Goal: Transaction & Acquisition: Purchase product/service

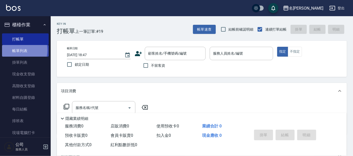
click at [14, 50] on link "帳單列表" at bounding box center [25, 51] width 47 height 12
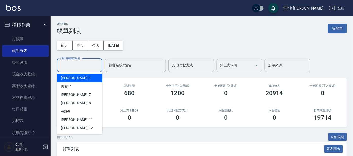
click at [80, 67] on input "設計師編號/姓名" at bounding box center [79, 65] width 41 height 9
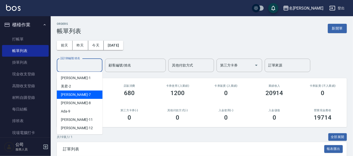
click at [64, 95] on span "[PERSON_NAME] -7" at bounding box center [76, 94] width 30 height 5
type input "[PERSON_NAME]-7"
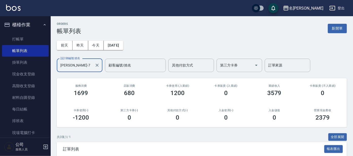
scroll to position [73, 0]
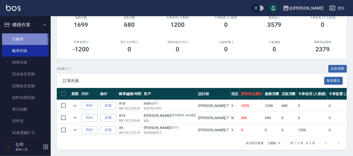
click at [20, 40] on link "打帳單" at bounding box center [25, 39] width 47 height 12
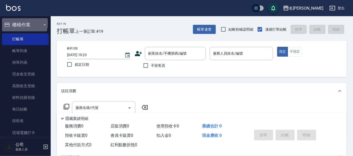
click at [18, 23] on button "櫃檯作業" at bounding box center [25, 24] width 47 height 13
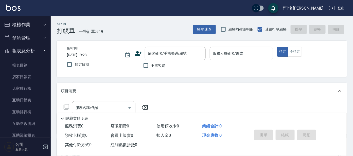
click at [16, 50] on button "報表及分析" at bounding box center [25, 50] width 47 height 13
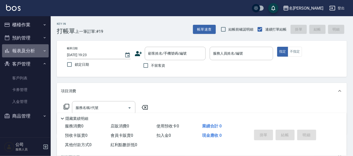
click at [18, 50] on button "報表及分析" at bounding box center [25, 50] width 47 height 13
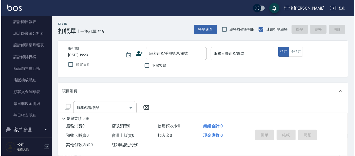
scroll to position [151, 0]
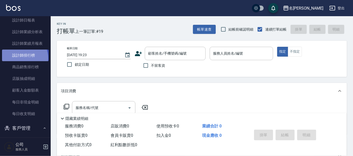
click at [20, 58] on link "設計師排行榜" at bounding box center [25, 56] width 47 height 12
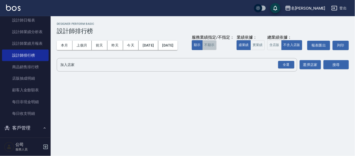
click at [202, 50] on button "不顯示" at bounding box center [209, 45] width 14 height 10
click at [251, 50] on button "實業績" at bounding box center [258, 45] width 14 height 10
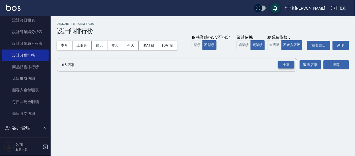
click at [288, 69] on div "全選" at bounding box center [286, 65] width 16 height 8
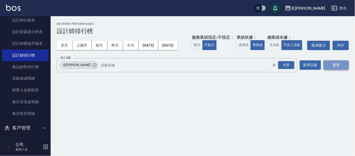
click at [331, 70] on button "搜尋" at bounding box center [336, 65] width 25 height 9
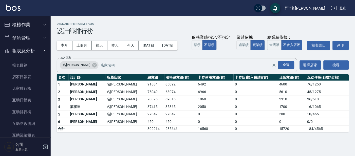
click at [17, 26] on button "櫃檯作業" at bounding box center [25, 24] width 47 height 13
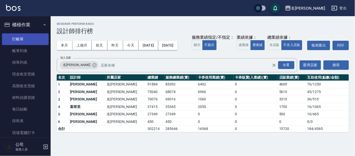
click at [12, 41] on link "打帳單" at bounding box center [25, 39] width 47 height 12
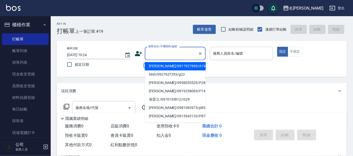
drag, startPoint x: 159, startPoint y: 53, endPoint x: 159, endPoint y: 38, distance: 15.5
click at [159, 57] on input "顧客姓名/手機號碼/編號" at bounding box center [171, 53] width 49 height 9
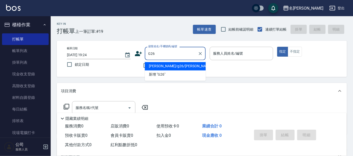
type input "[PERSON_NAME]/g26/[PERSON_NAME]"
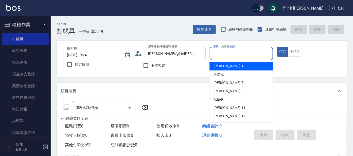
drag, startPoint x: 222, startPoint y: 51, endPoint x: 216, endPoint y: 40, distance: 12.8
click at [221, 52] on input "服務人員姓名/編號" at bounding box center [241, 53] width 59 height 9
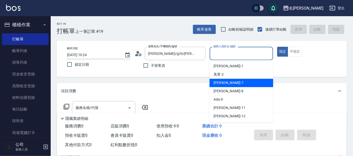
click at [218, 83] on span "[PERSON_NAME] -7" at bounding box center [228, 83] width 30 height 5
type input "[PERSON_NAME]-7"
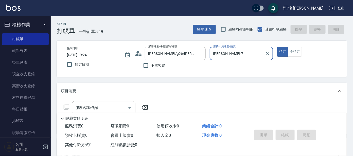
click at [66, 104] on icon at bounding box center [67, 107] width 6 height 6
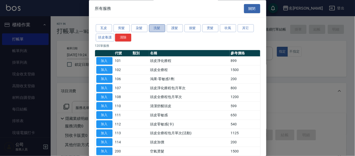
click at [155, 26] on button "洗髮" at bounding box center [157, 29] width 16 height 8
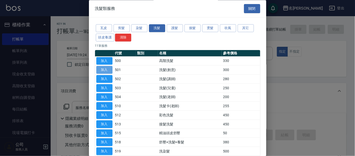
click at [108, 70] on button "加入" at bounding box center [104, 70] width 16 height 8
type input "洗髮(創意)(501)"
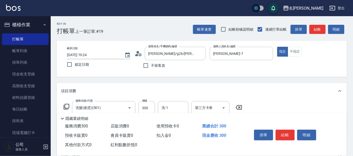
click at [65, 104] on icon at bounding box center [67, 107] width 6 height 6
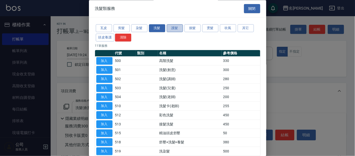
click at [174, 28] on button "護髮" at bounding box center [175, 29] width 16 height 8
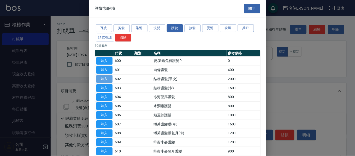
click at [99, 77] on button "加入" at bounding box center [104, 80] width 16 height 8
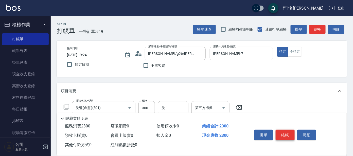
click at [283, 132] on button "結帳" at bounding box center [284, 135] width 19 height 11
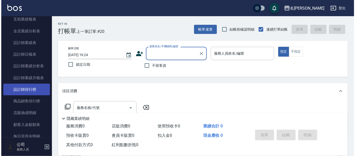
scroll to position [223, 0]
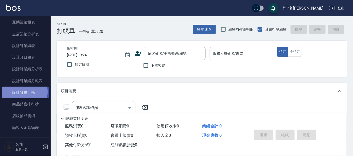
click at [23, 92] on link "設計師排行榜" at bounding box center [25, 93] width 47 height 12
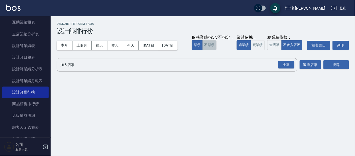
click at [202, 50] on button "不顯示" at bounding box center [209, 45] width 14 height 10
drag, startPoint x: 121, startPoint y: 61, endPoint x: 125, endPoint y: 62, distance: 4.4
click at [251, 50] on button "實業績" at bounding box center [258, 45] width 14 height 10
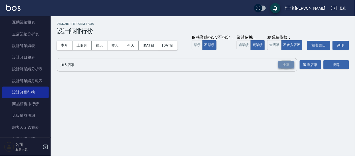
drag, startPoint x: 283, startPoint y: 76, endPoint x: 286, endPoint y: 77, distance: 3.1
click at [283, 69] on div "全選" at bounding box center [286, 65] width 16 height 8
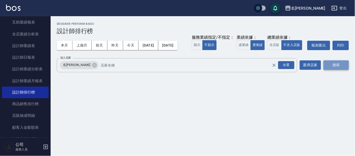
click at [334, 70] on button "搜尋" at bounding box center [336, 65] width 25 height 9
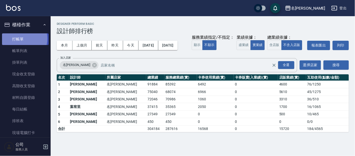
click at [19, 39] on link "打帳單" at bounding box center [25, 39] width 47 height 12
